Goal: Check status: Check status

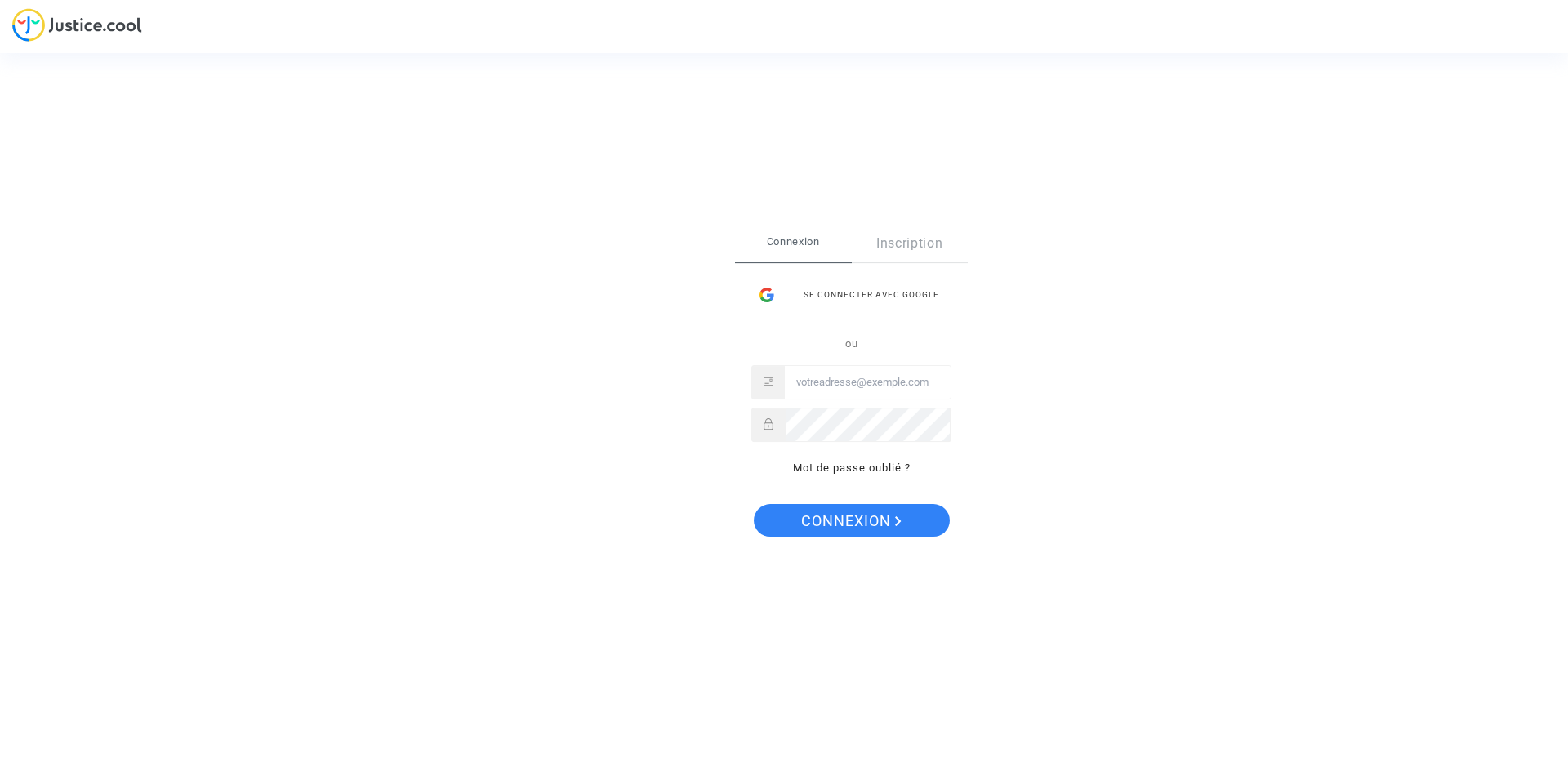
type input "[EMAIL_ADDRESS][DOMAIN_NAME]"
click at [879, 516] on span "Connexion" at bounding box center [851, 521] width 101 height 34
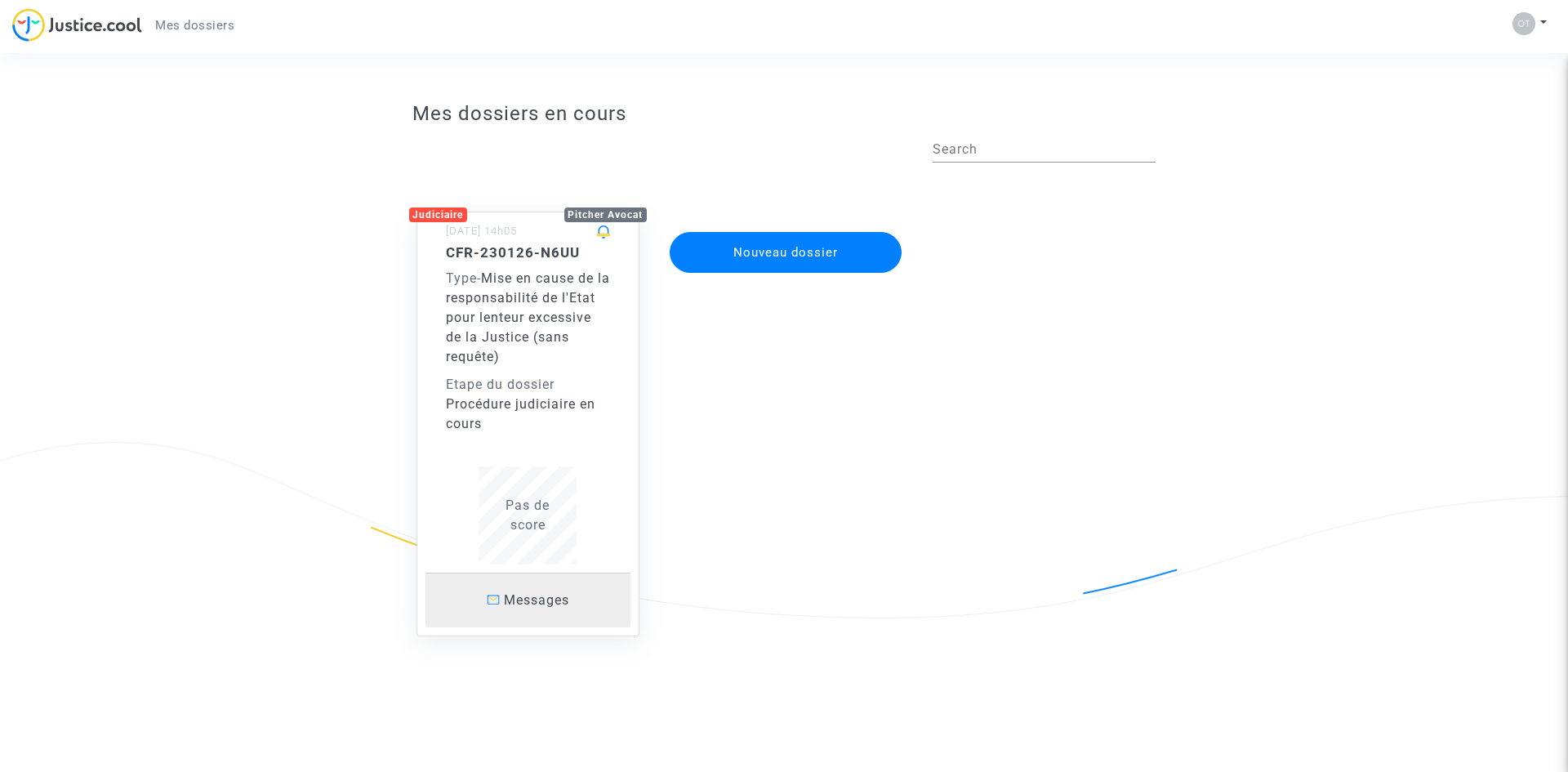
click at [528, 598] on span "Messages" at bounding box center [537, 600] width 66 height 16
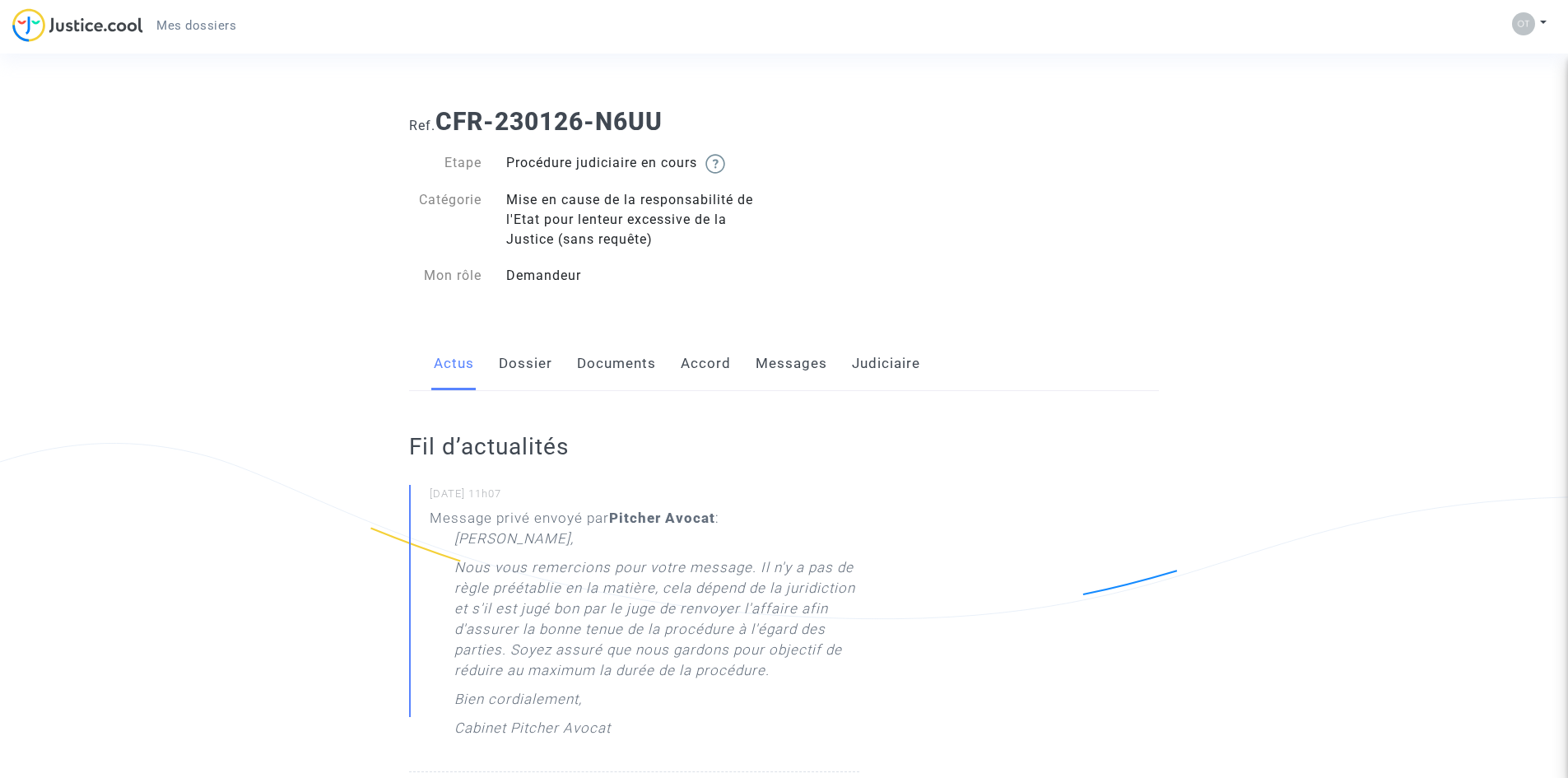
click at [538, 370] on link "Dossier" at bounding box center [525, 364] width 54 height 55
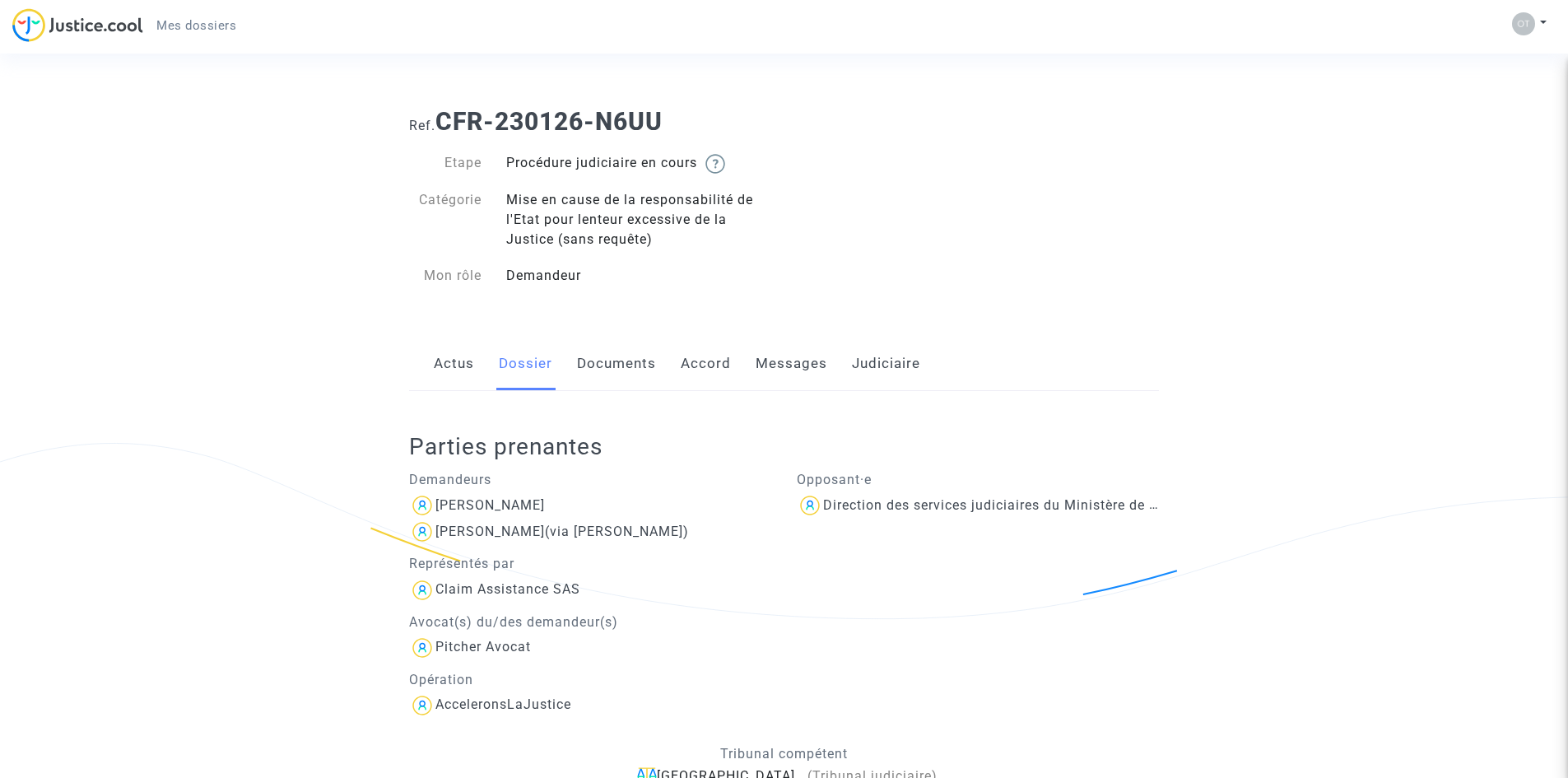
click at [635, 366] on link "Documents" at bounding box center [617, 364] width 79 height 55
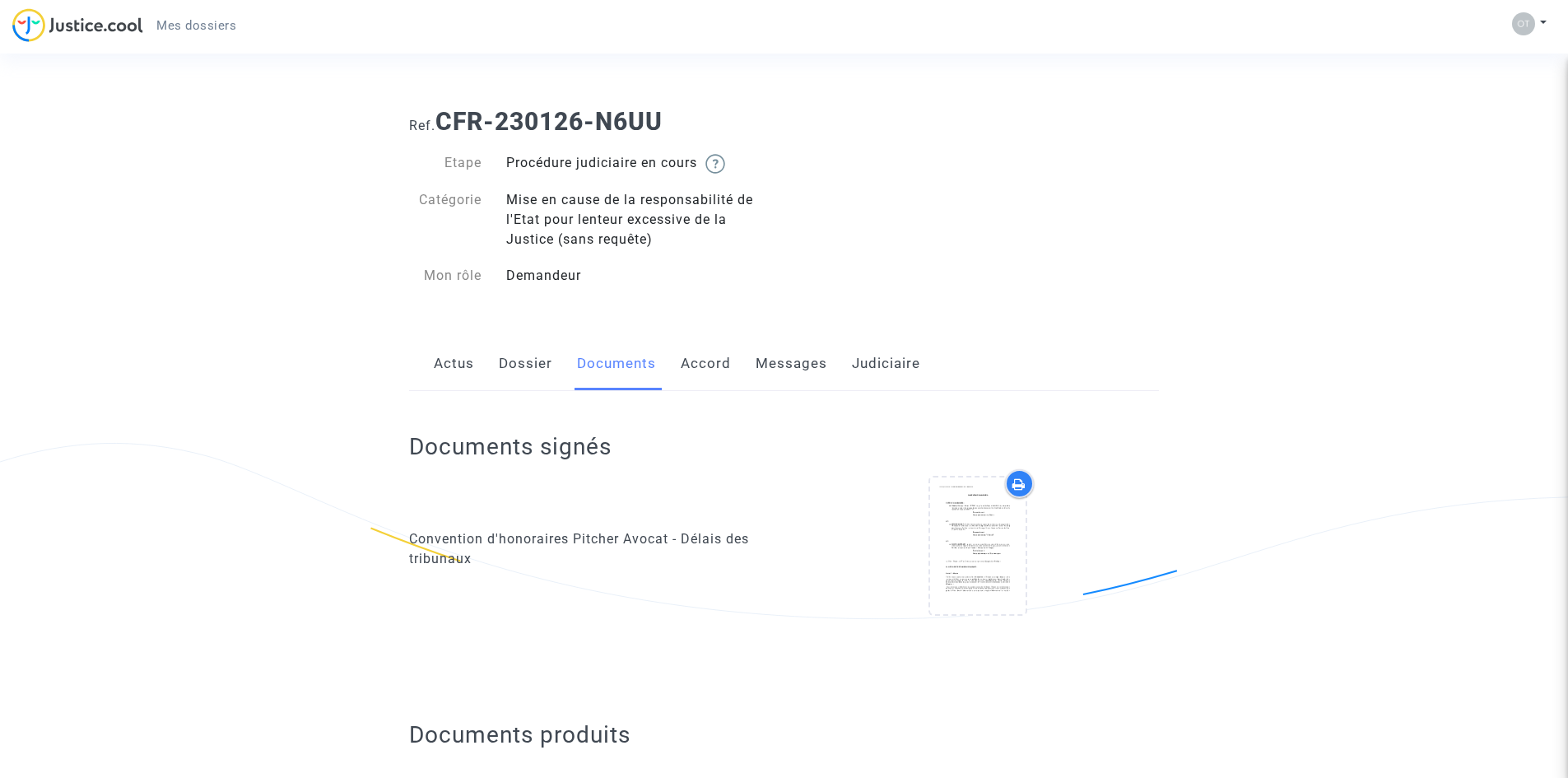
click at [709, 366] on link "Accord" at bounding box center [705, 364] width 50 height 55
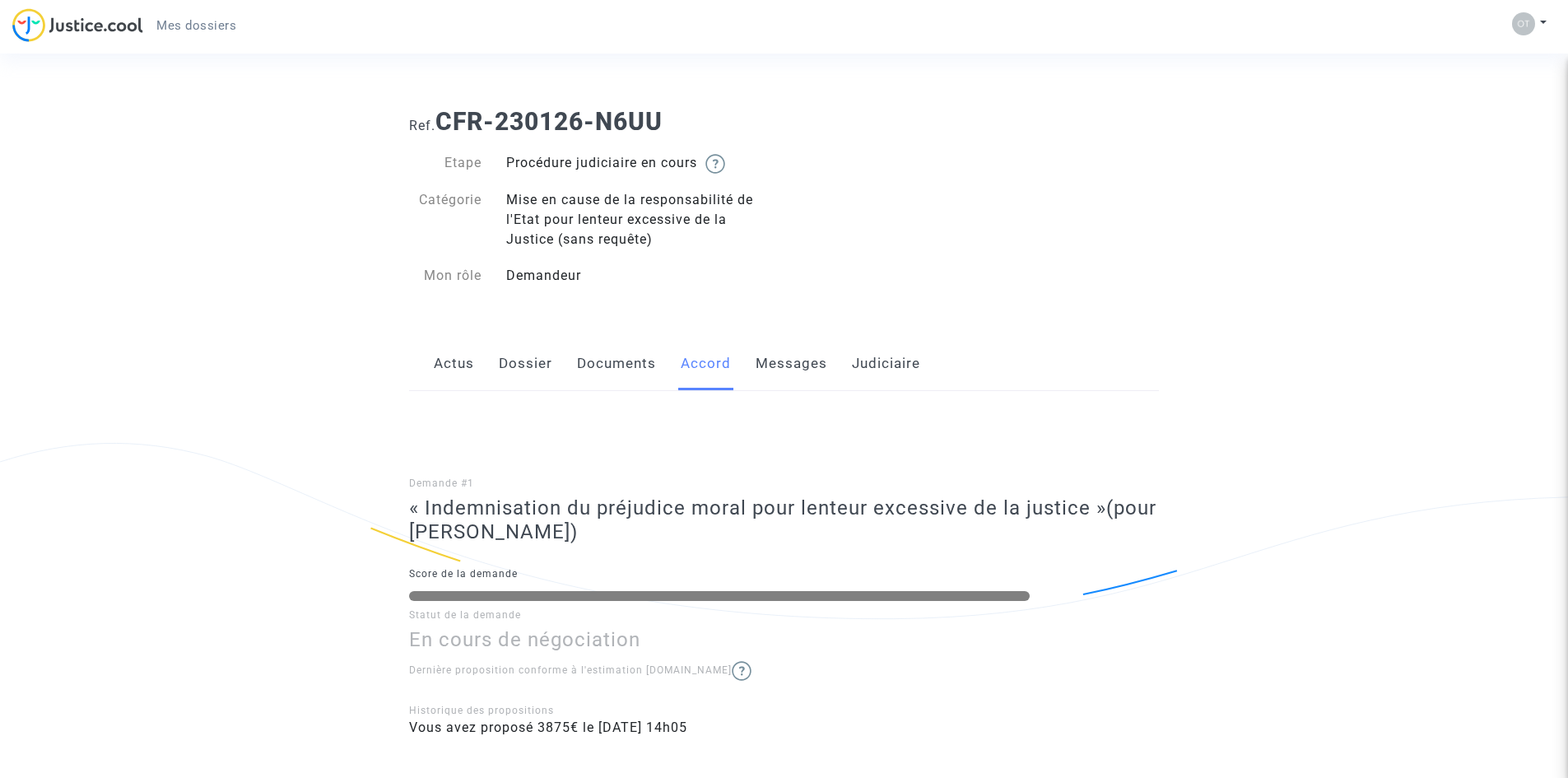
click at [790, 366] on link "Messages" at bounding box center [791, 364] width 72 height 55
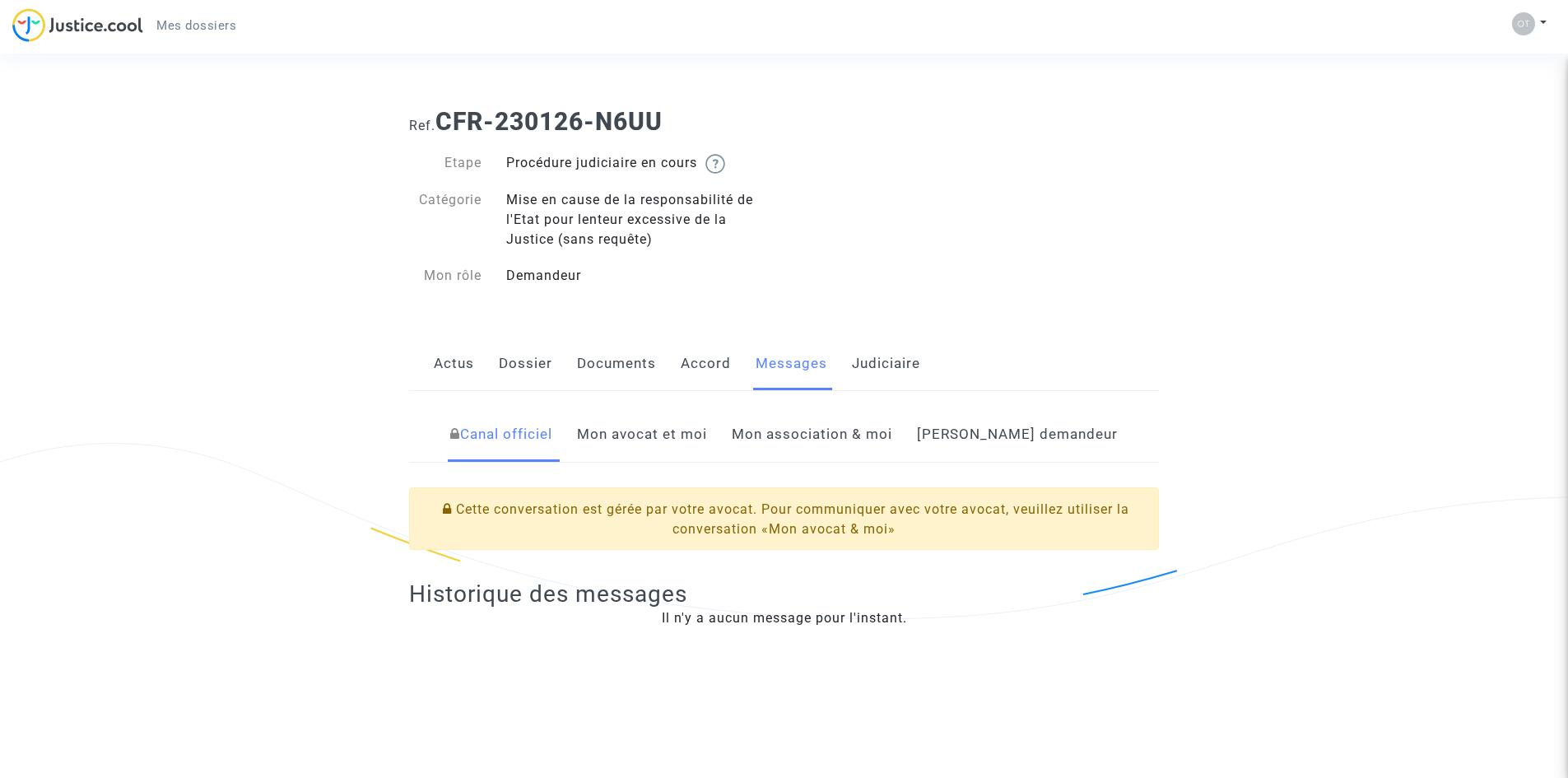
click at [899, 366] on link "Judiciaire" at bounding box center [886, 364] width 69 height 55
